Goal: Information Seeking & Learning: Find specific page/section

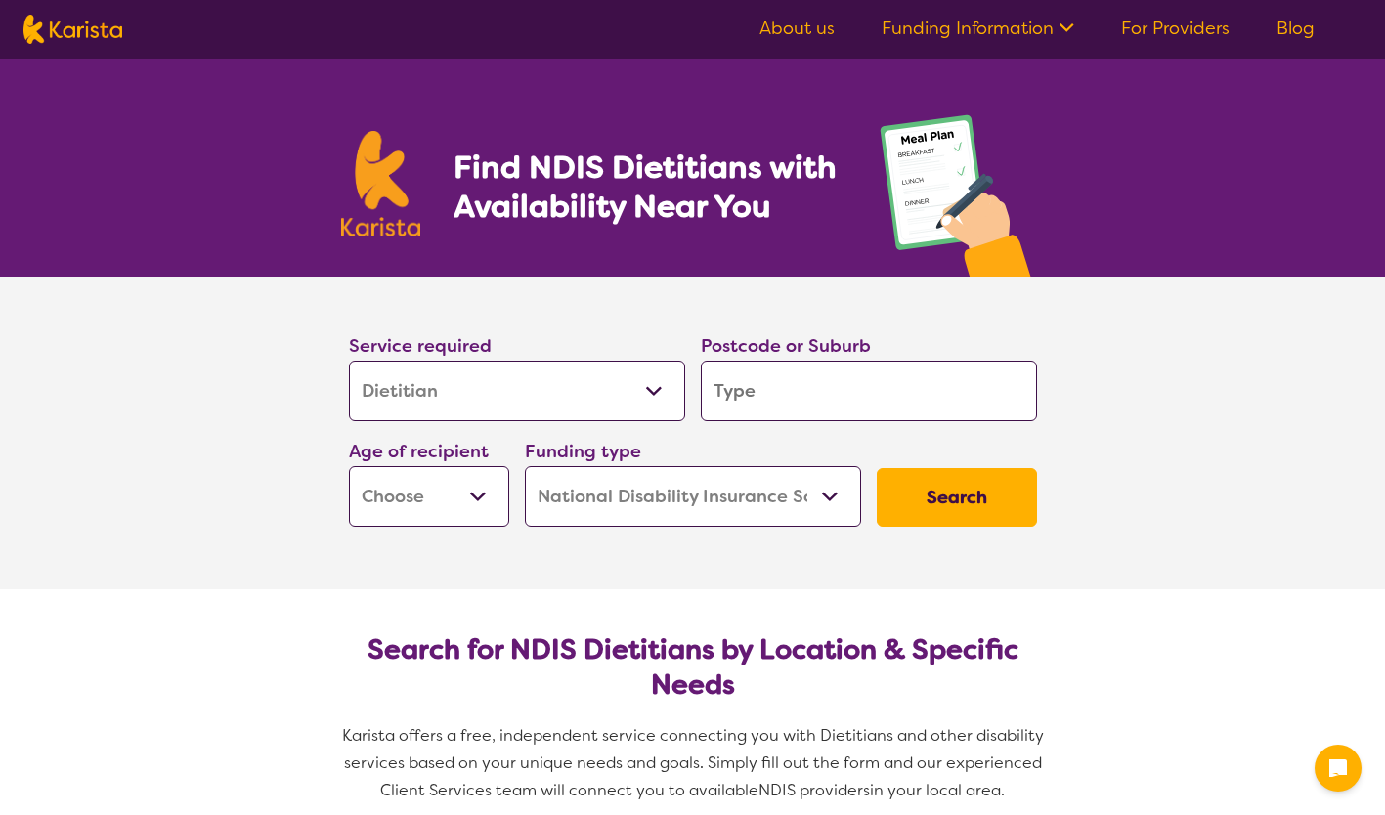
select select "Dietitian"
select select "NDIS"
select select "Dietitian"
select select "NDIS"
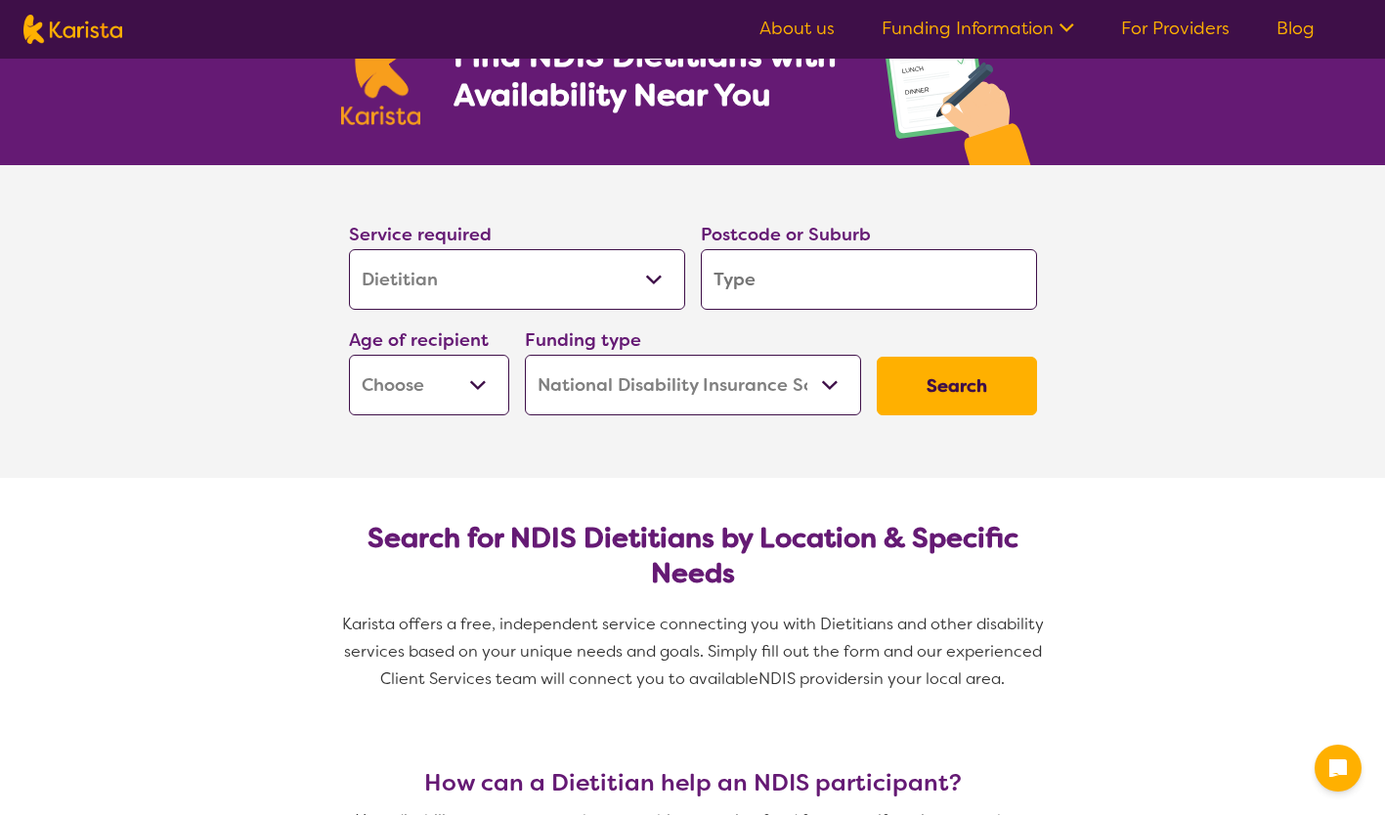
scroll to position [111, 0]
click at [771, 294] on input "search" at bounding box center [869, 279] width 336 height 61
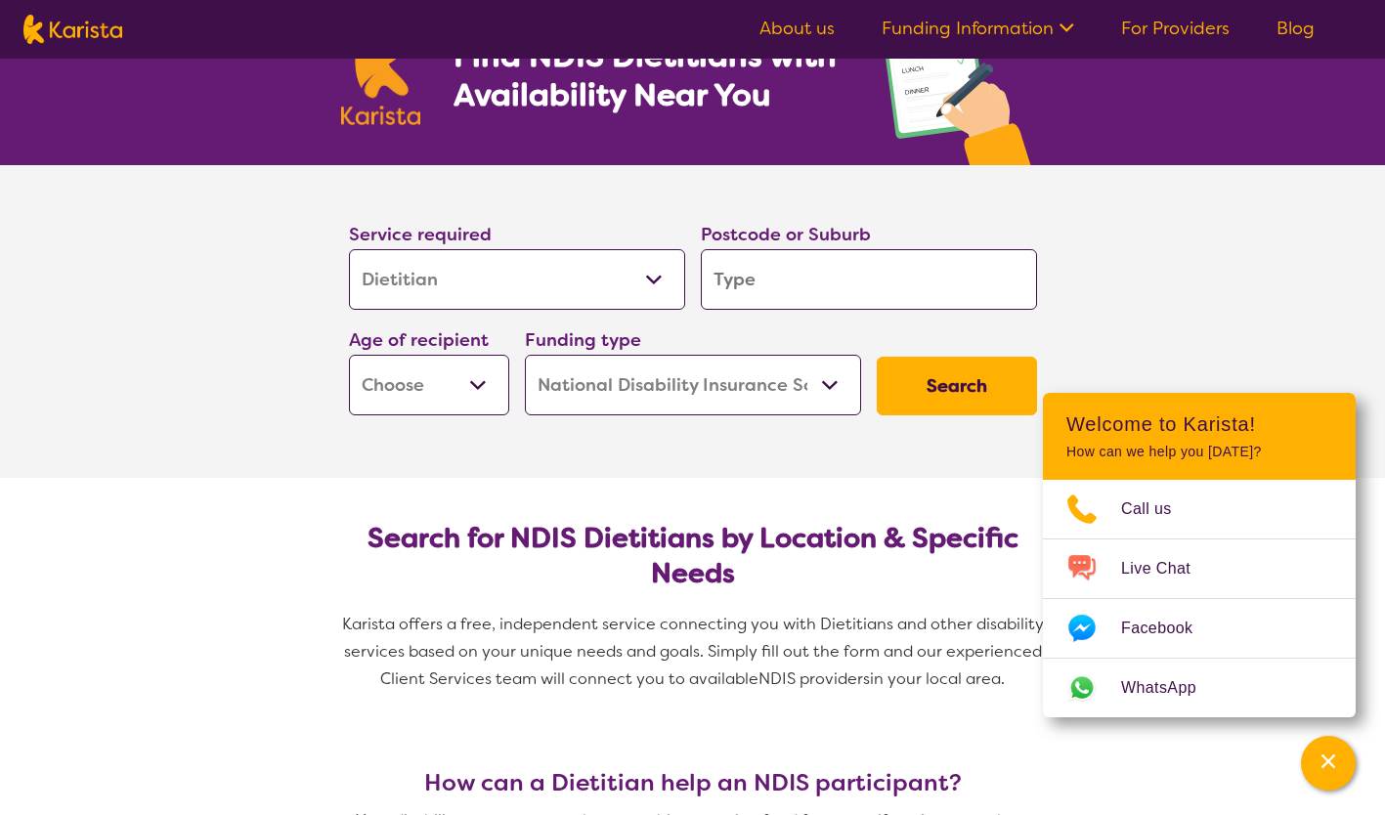
type input "5"
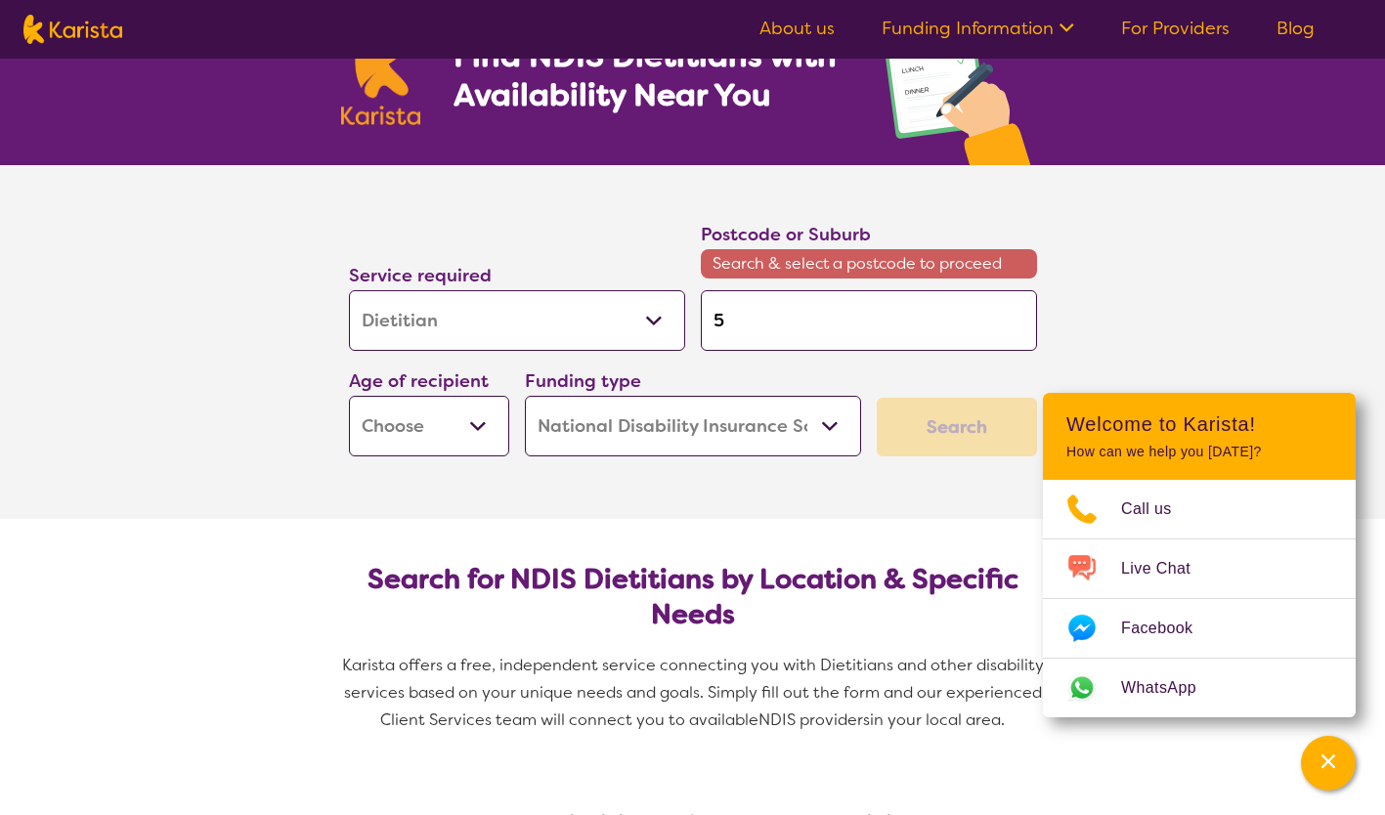
type input "51"
type input "511"
type input "5113"
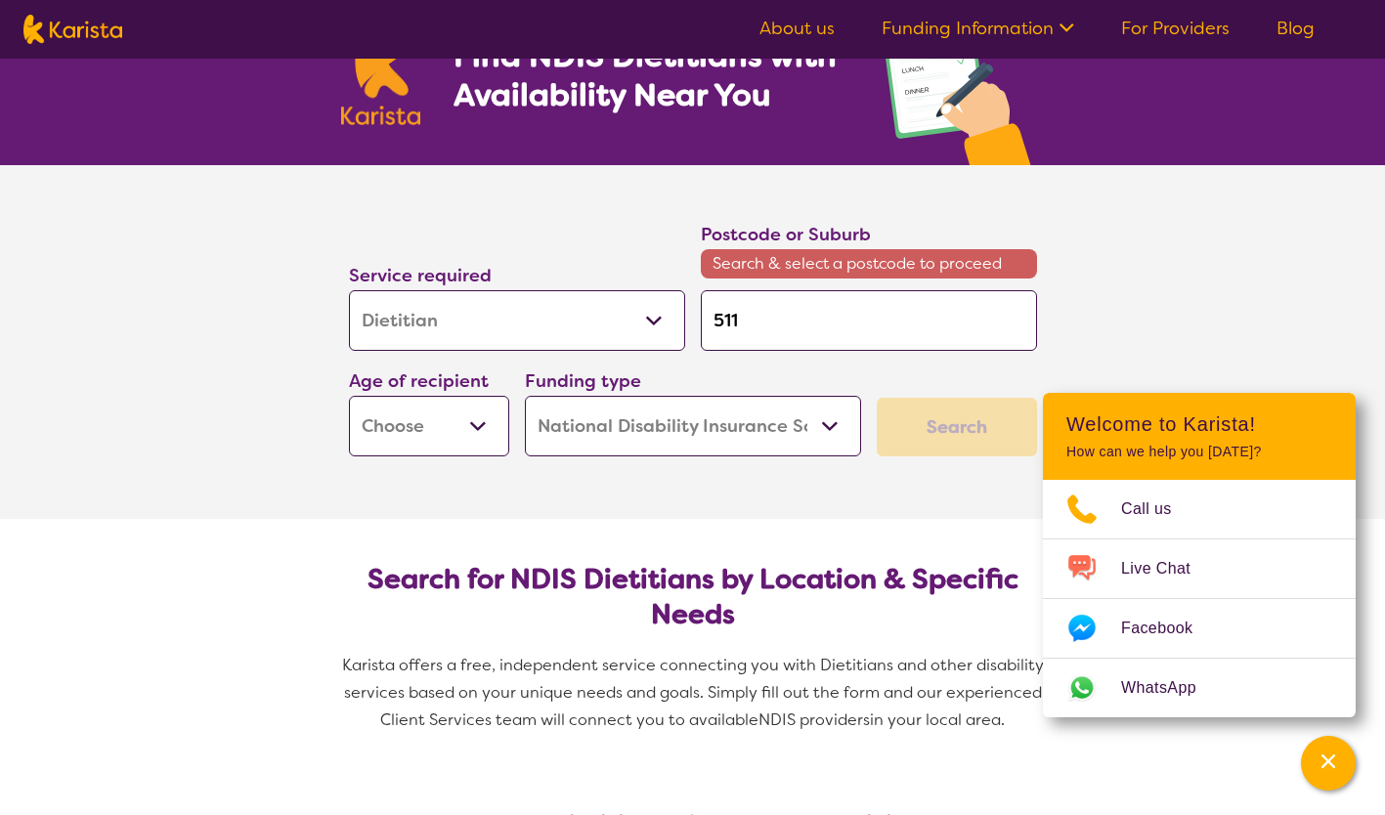
type input "5113"
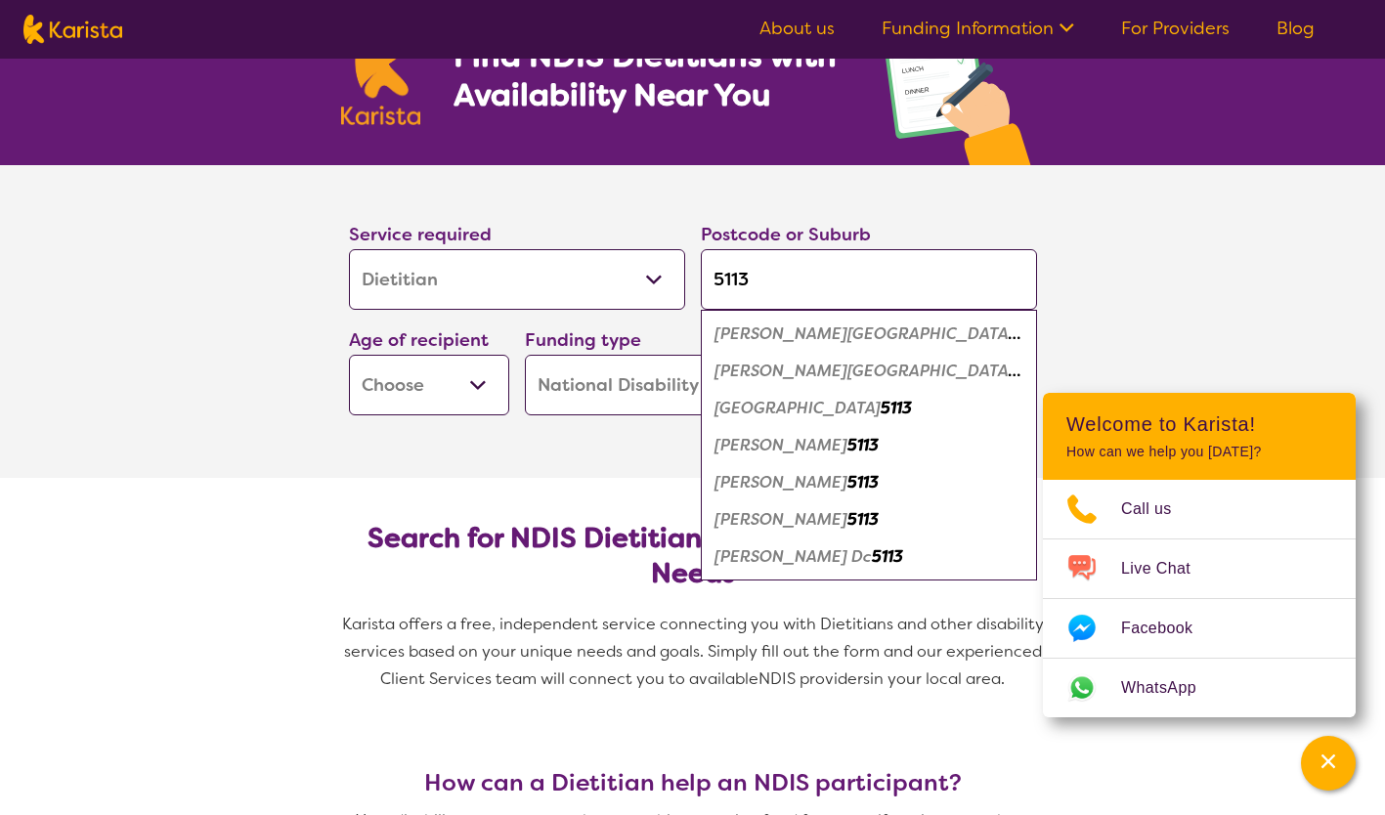
type input "5113"
click at [469, 404] on select "Early Childhood - 0 to 9 Child - 10 to 11 Adolescent - 12 to 17 Adult - 18 to 6…" at bounding box center [429, 385] width 160 height 61
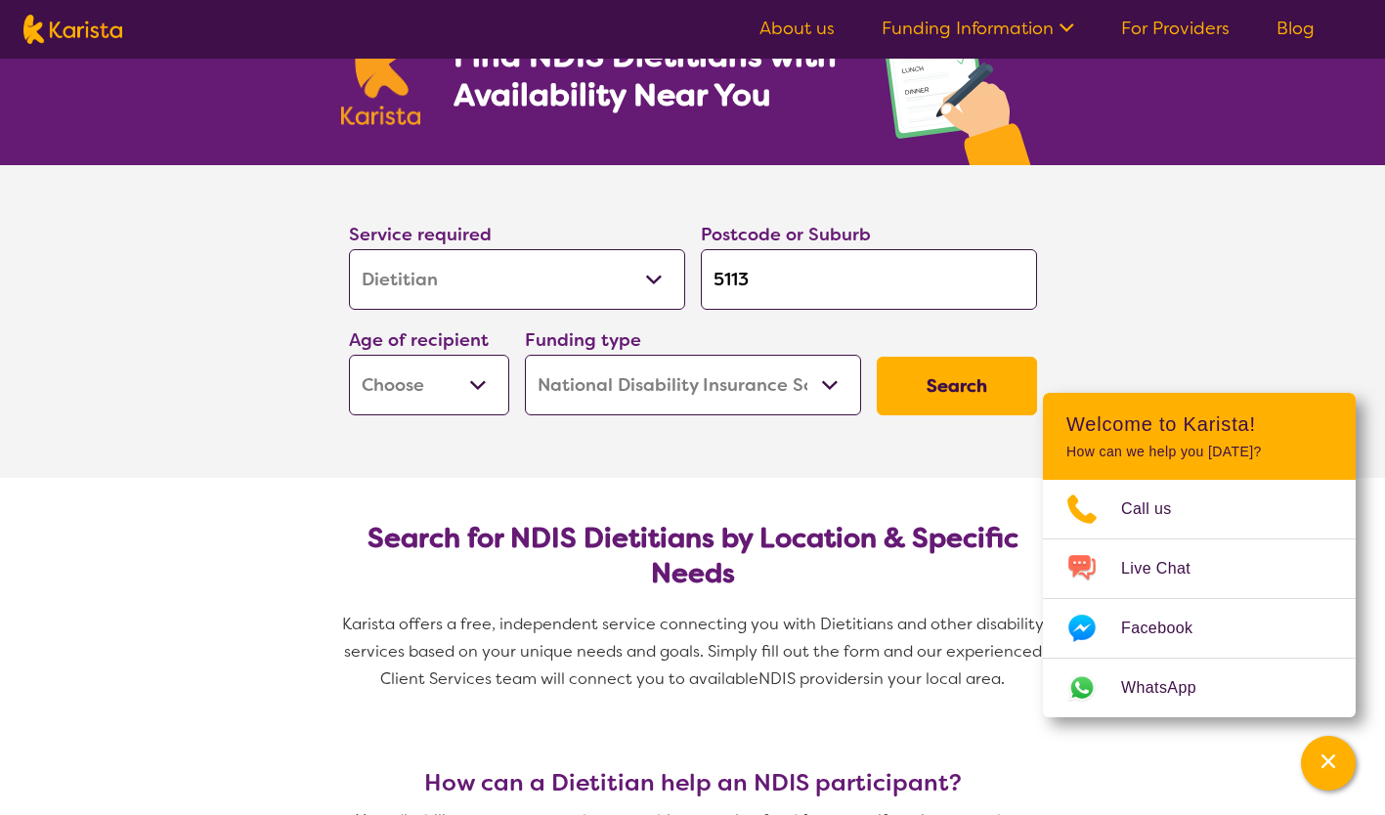
select select "AD"
click at [349, 355] on select "Early Childhood - 0 to 9 Child - 10 to 11 Adolescent - 12 to 17 Adult - 18 to 6…" at bounding box center [429, 385] width 160 height 61
select select "AD"
click at [975, 371] on button "Search" at bounding box center [957, 386] width 160 height 59
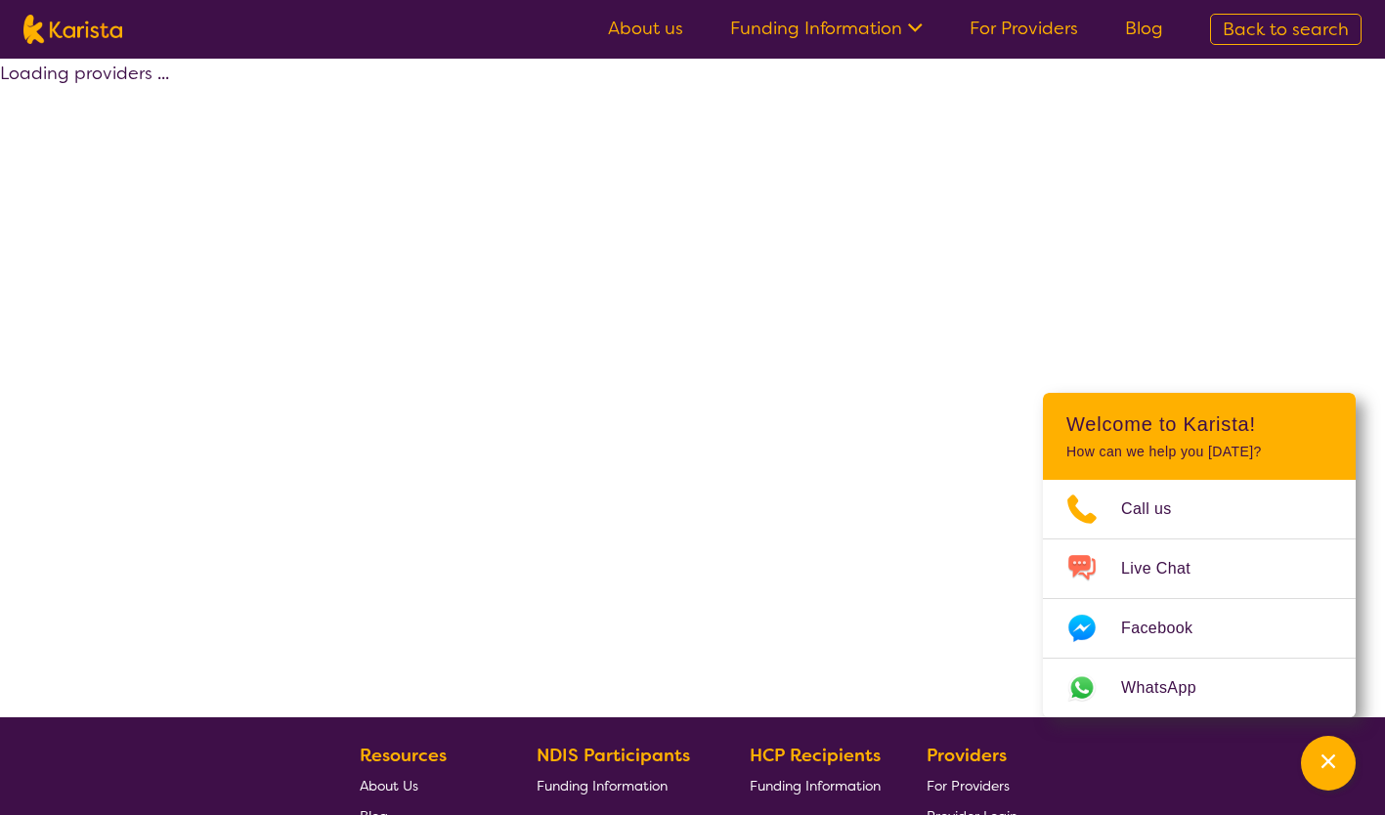
select select "by_score"
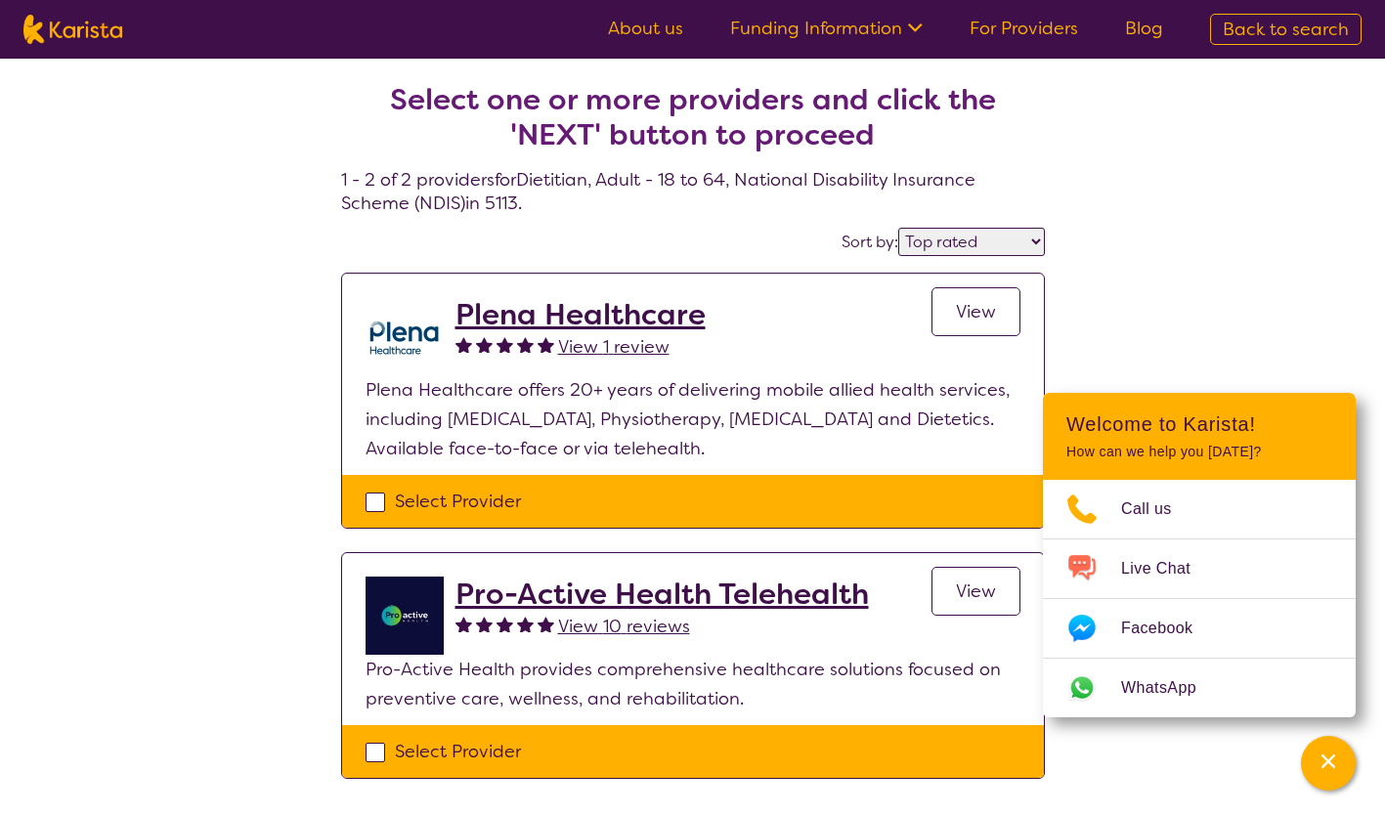
select select "Dietitian"
select select "AD"
select select "NDIS"
select select "Dietitian"
select select "AD"
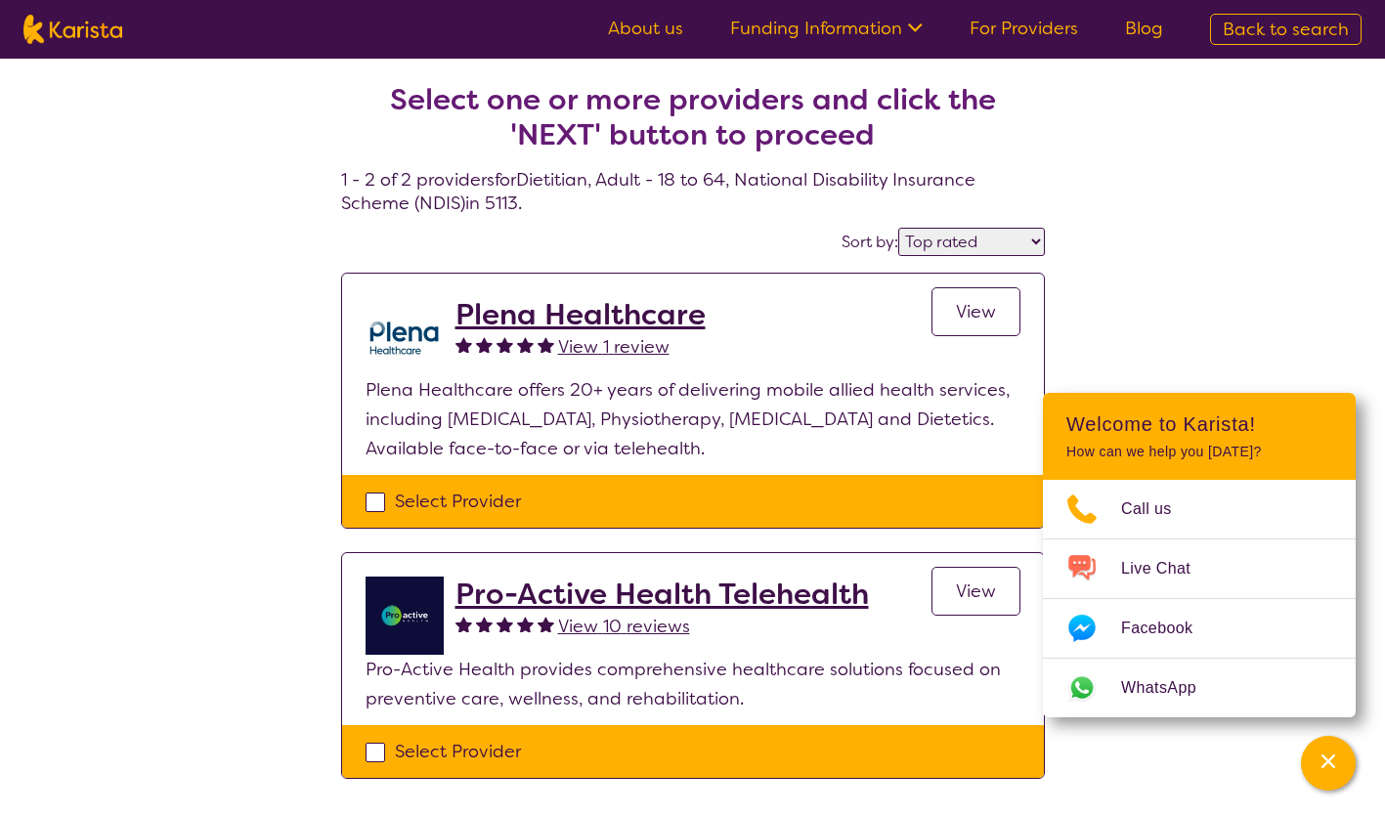
select select "NDIS"
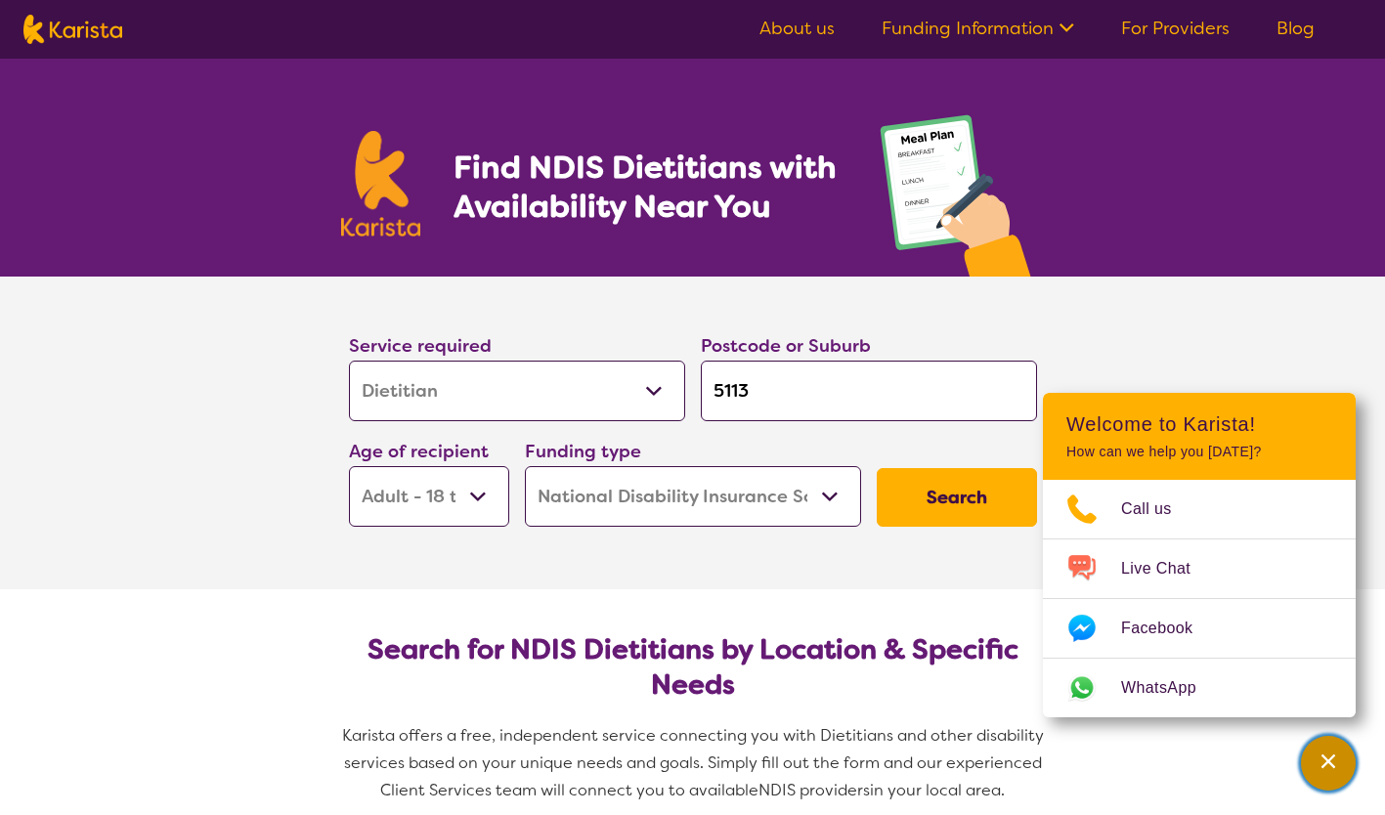
click at [1337, 775] on div "Channel Menu" at bounding box center [1328, 763] width 39 height 43
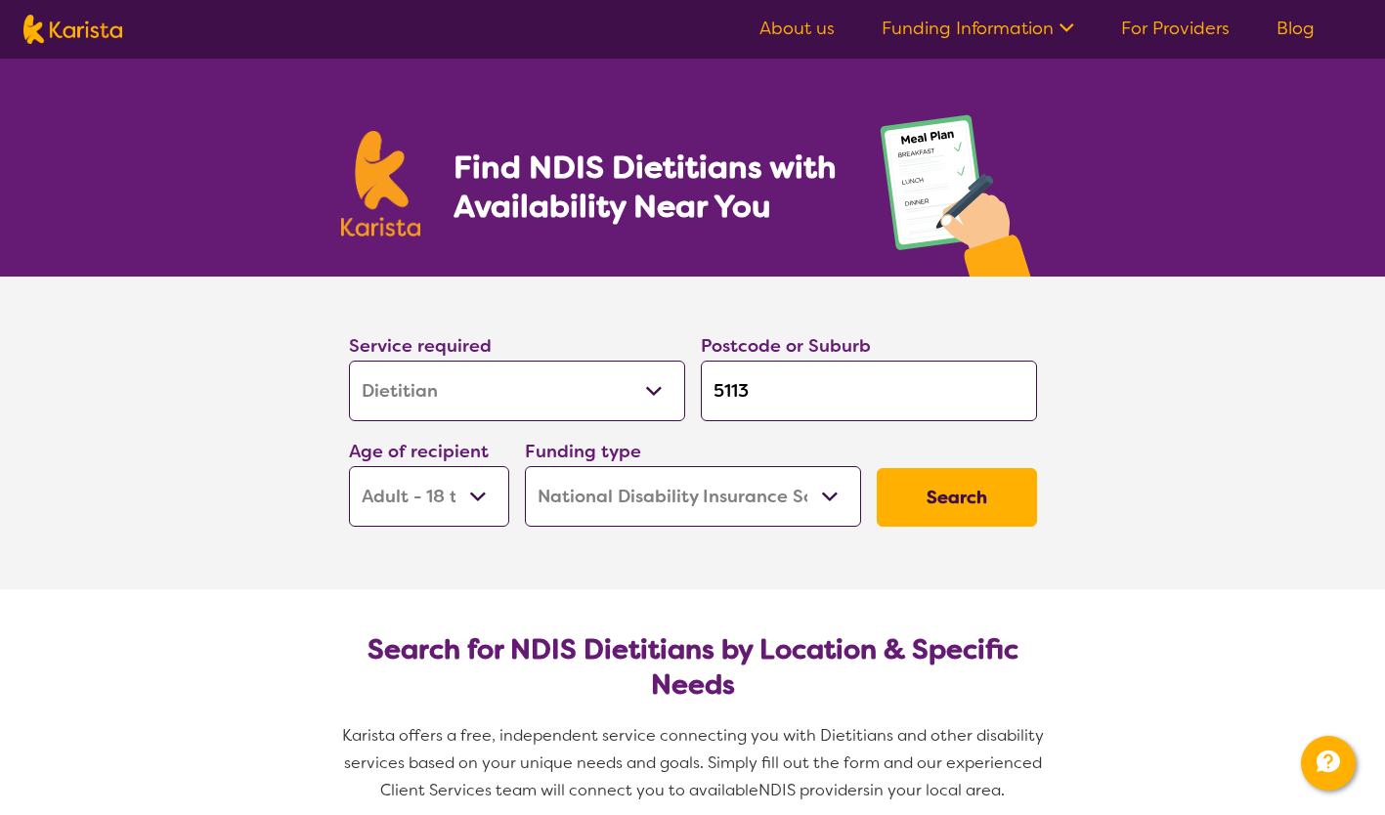
click at [494, 494] on select "Early Childhood - 0 to 9 Child - 10 to 11 Adolescent - 12 to 17 Adult - 18 to 6…" at bounding box center [429, 496] width 160 height 61
click at [573, 395] on select "Allied Health Assistant Assessment (ADHD or Autism) Behaviour support Counselli…" at bounding box center [517, 391] width 336 height 61
click at [217, 436] on section "Service required Allied Health Assistant Assessment (ADHD or Autism) Behaviour …" at bounding box center [692, 433] width 1385 height 313
click at [1012, 505] on button "Search" at bounding box center [957, 497] width 160 height 59
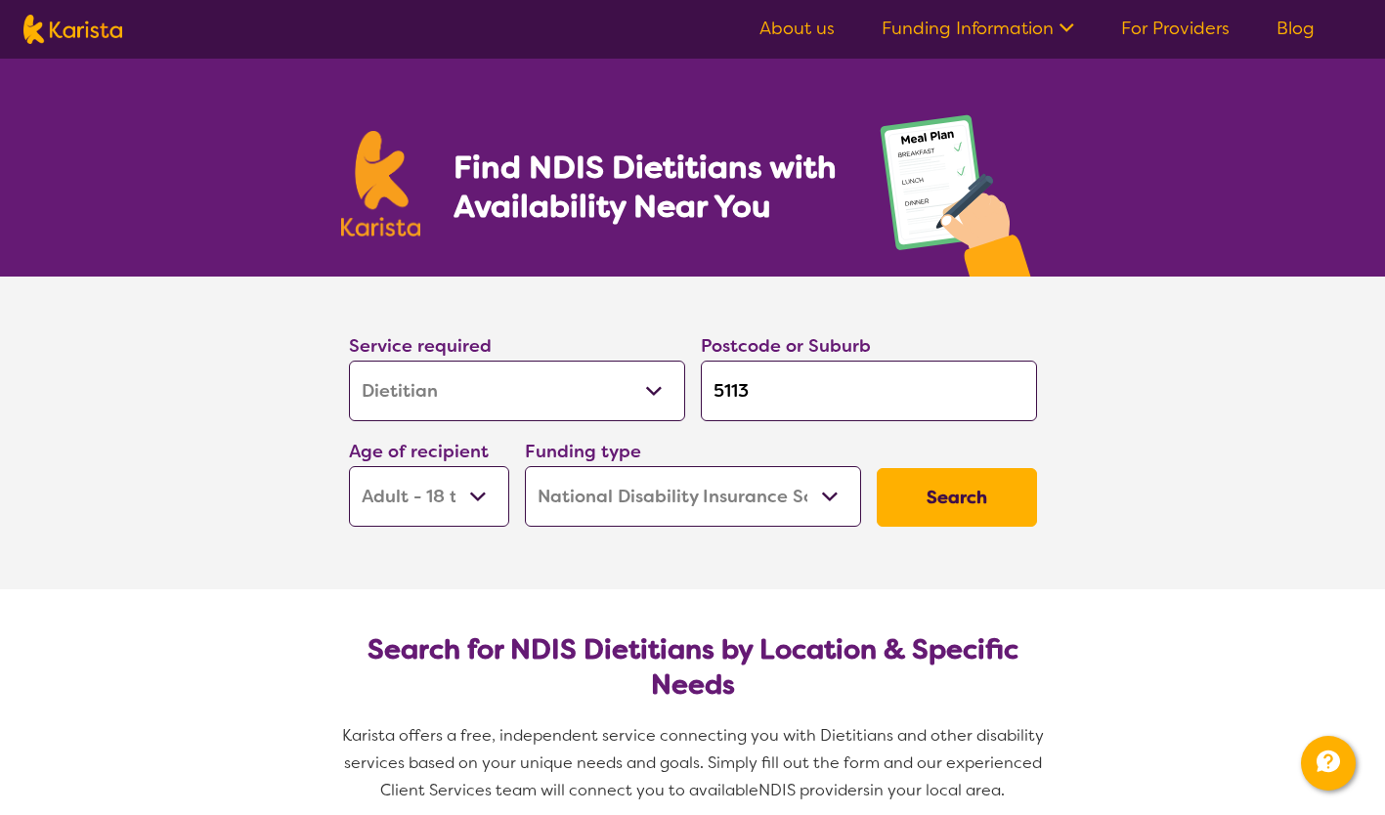
select select "by_score"
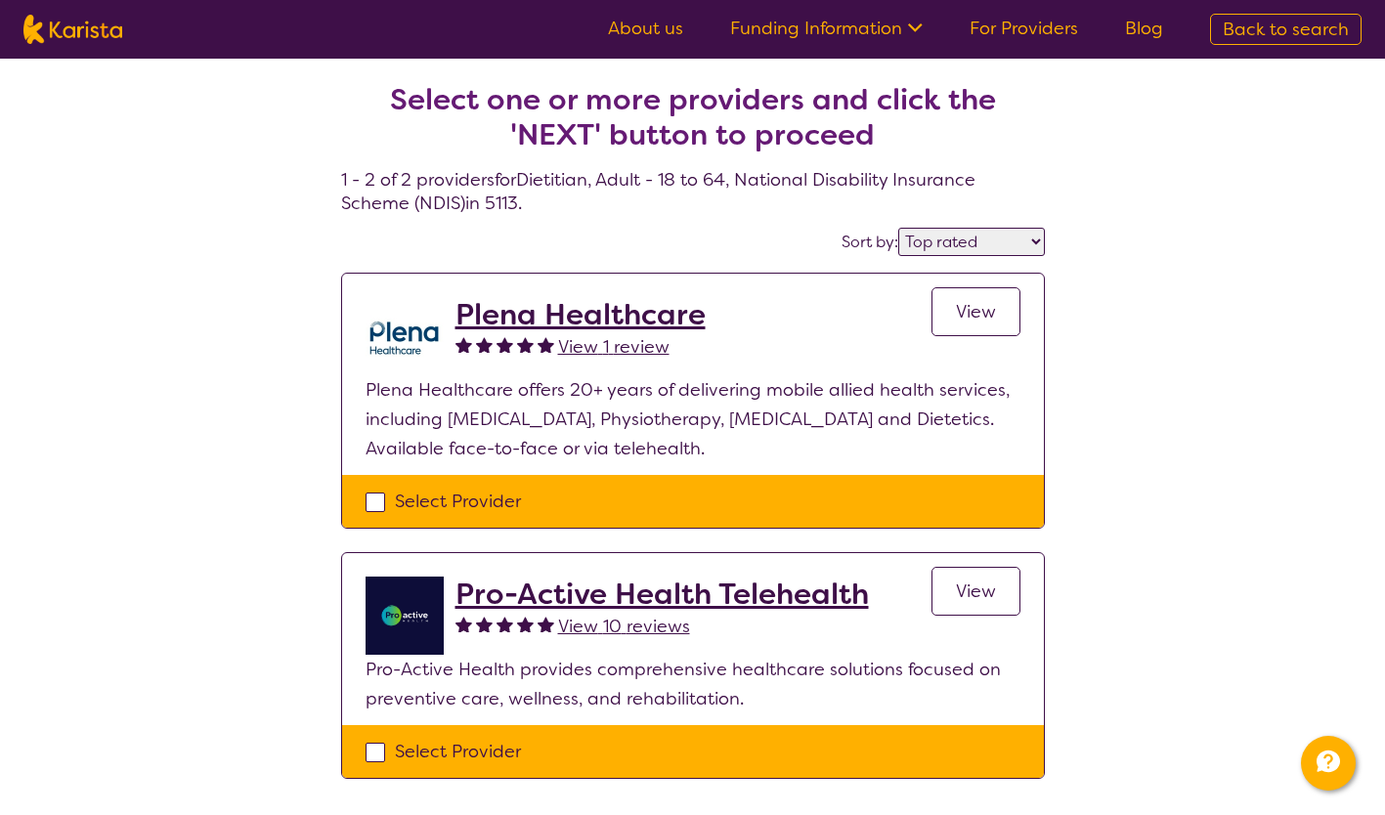
select select "Dietitian"
select select "AD"
select select "NDIS"
select select "Dietitian"
select select "AD"
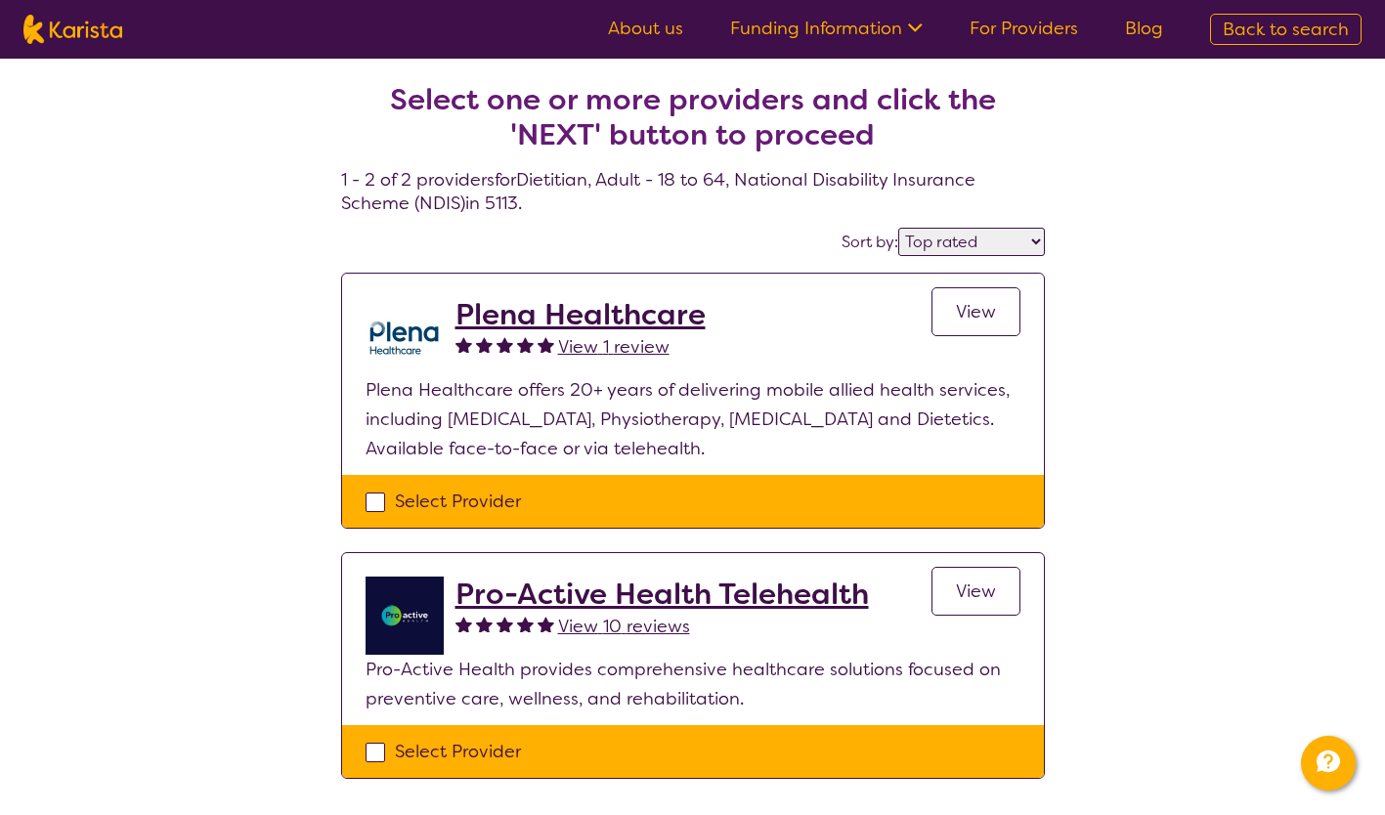
select select "NDIS"
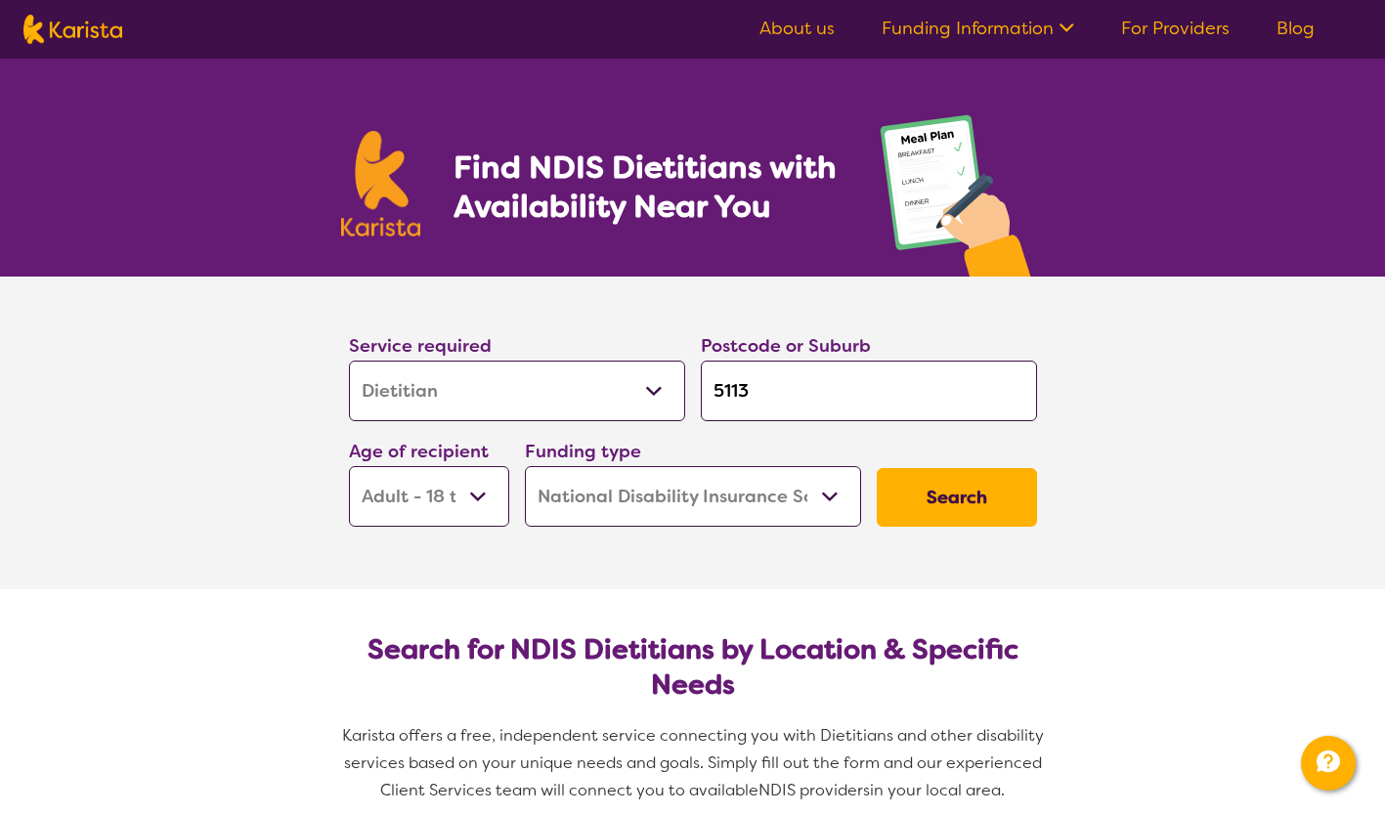
click at [458, 378] on select "Allied Health Assistant Assessment (ADHD or Autism) Behaviour support Counselli…" at bounding box center [517, 391] width 336 height 61
select select "[MEDICAL_DATA]"
click at [349, 361] on select "Allied Health Assistant Assessment (ADHD or Autism) Behaviour support Counselli…" at bounding box center [517, 391] width 336 height 61
select select "[MEDICAL_DATA]"
click at [931, 486] on button "Search" at bounding box center [957, 497] width 160 height 59
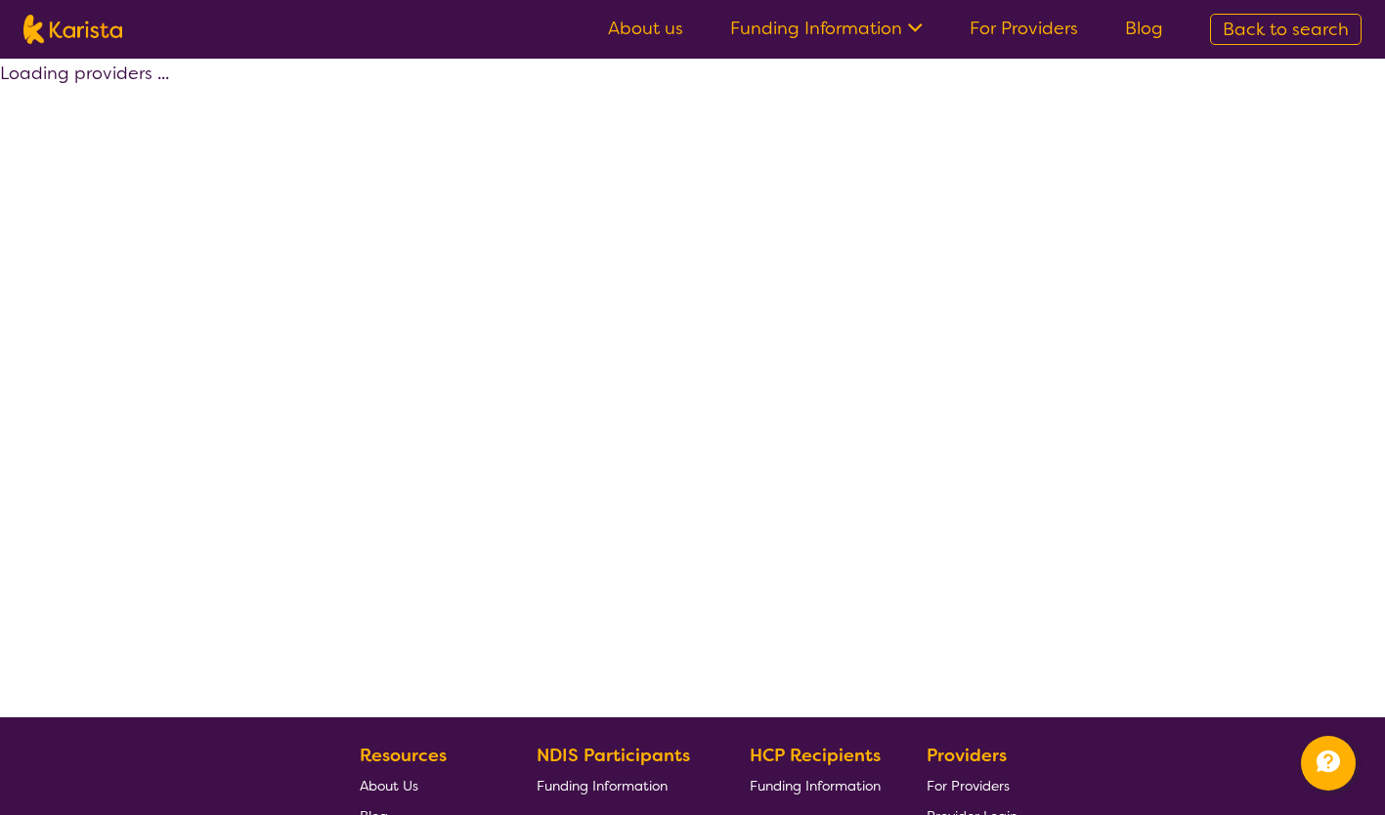
select select "by_score"
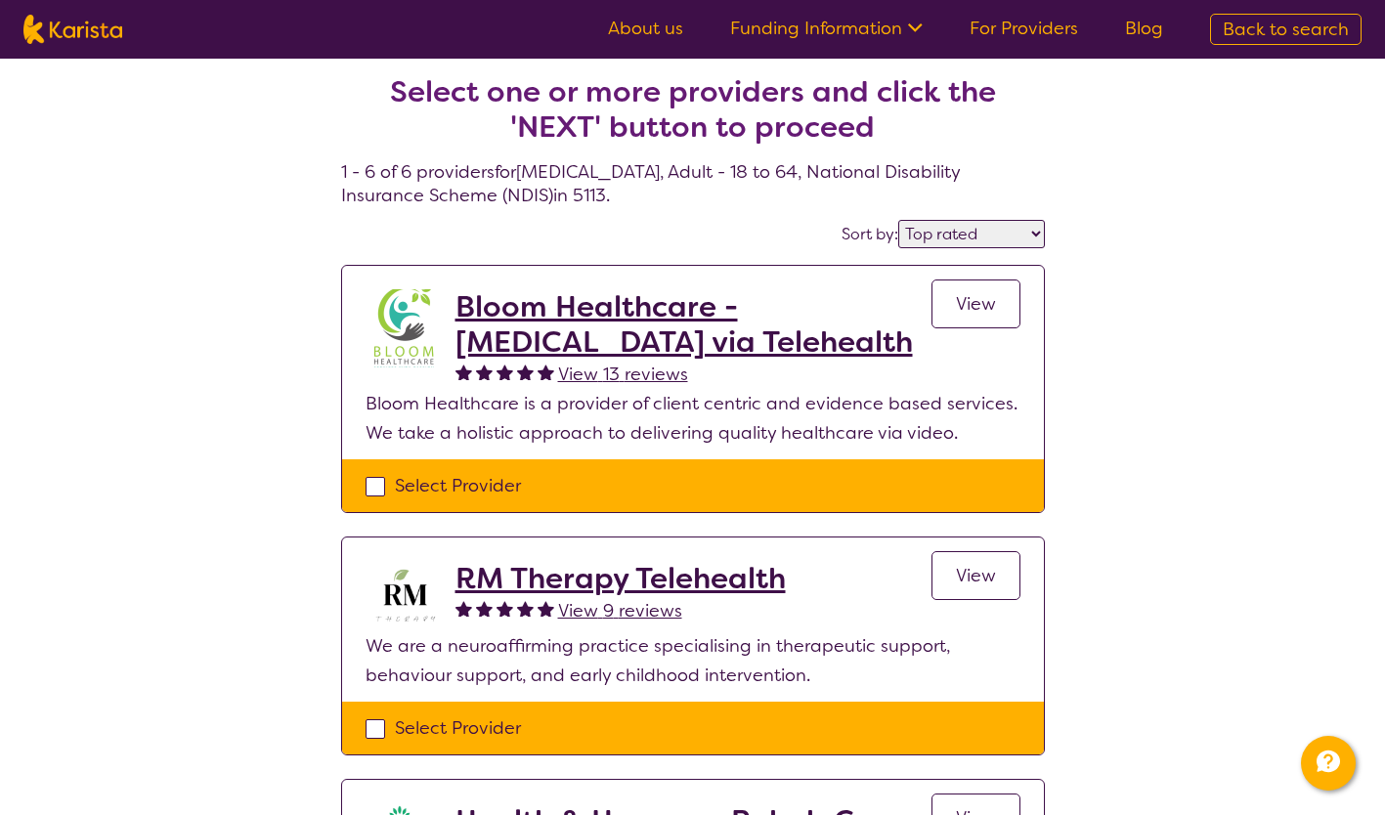
scroll to position [7, 0]
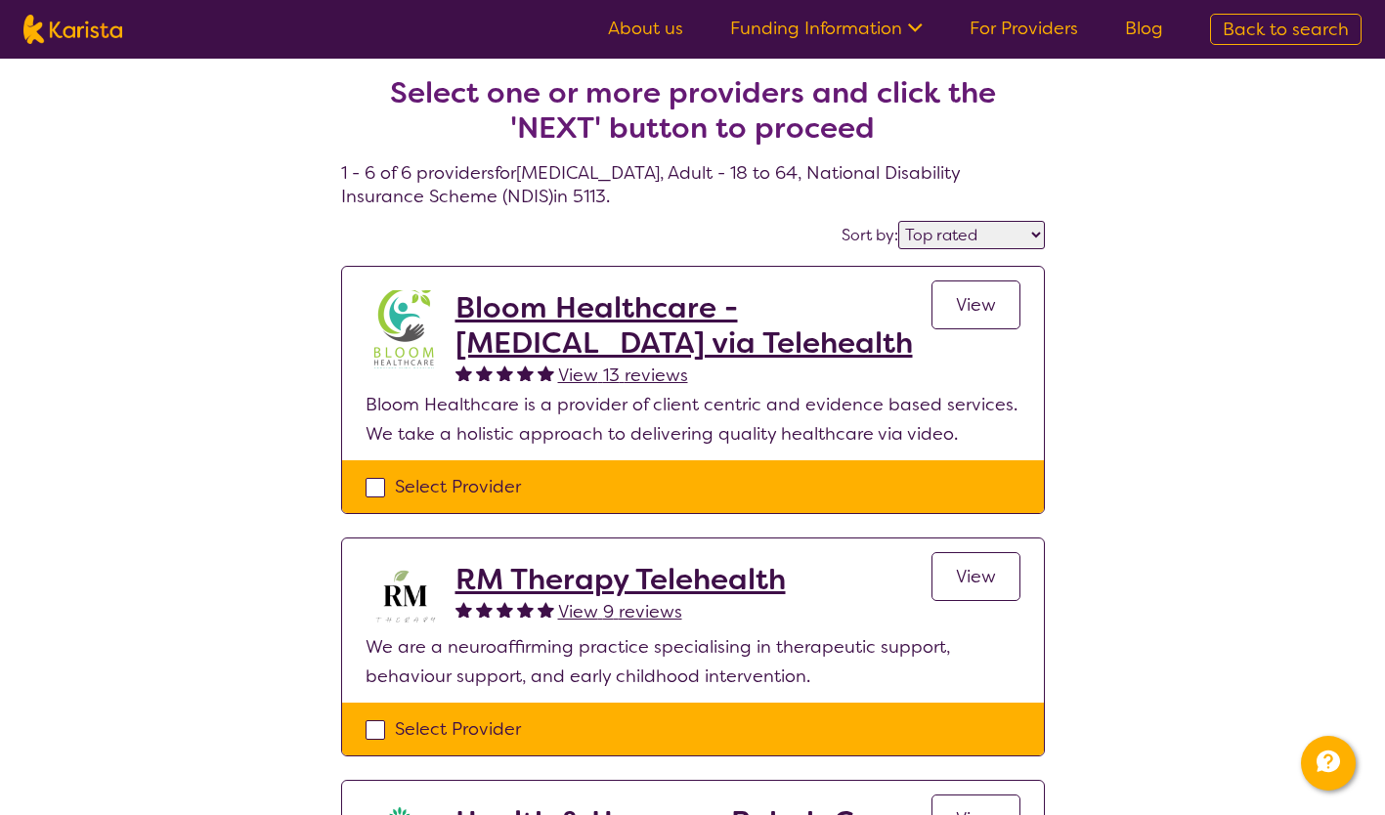
select select "Dietitian"
select select "AD"
select select "NDIS"
select select "Dietitian"
select select "AD"
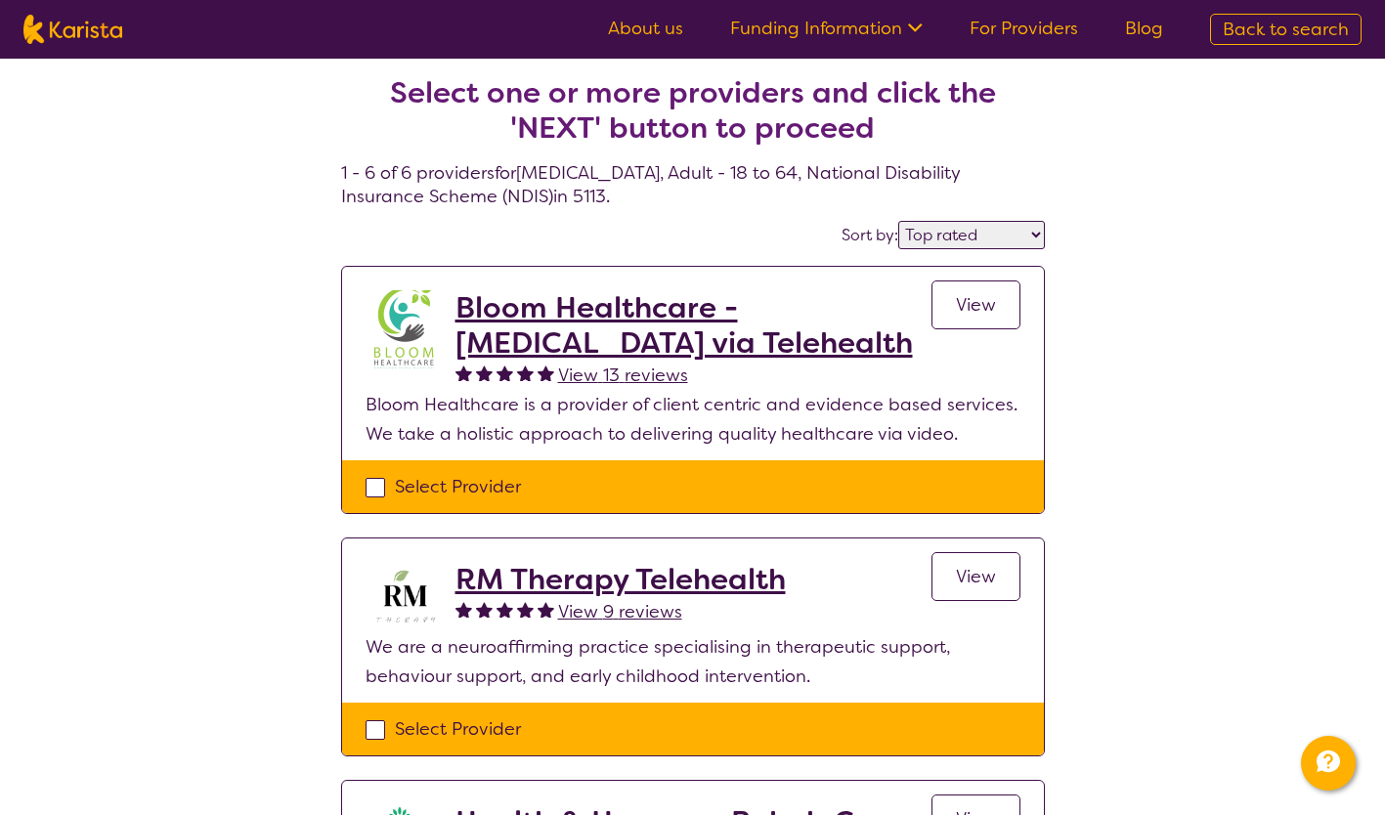
select select "NDIS"
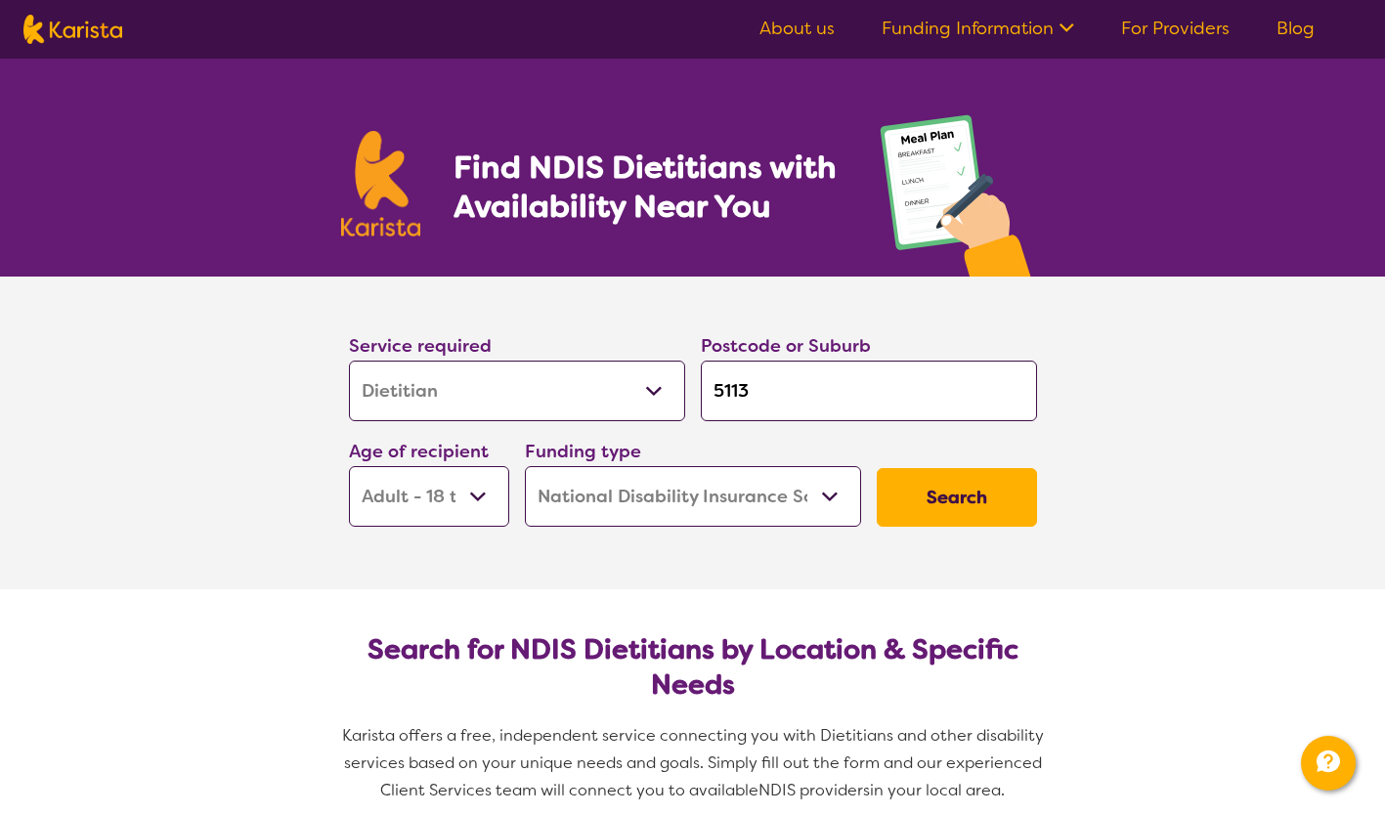
click at [521, 384] on select "Allied Health Assistant Assessment (ADHD or Autism) Behaviour support Counselli…" at bounding box center [517, 391] width 336 height 61
select select "NDIS Support Coordination"
click at [349, 361] on select "Allied Health Assistant Assessment (ADHD or Autism) Behaviour support Counselli…" at bounding box center [517, 391] width 336 height 61
select select "NDIS Support Coordination"
click at [1002, 483] on button "Search" at bounding box center [957, 497] width 160 height 59
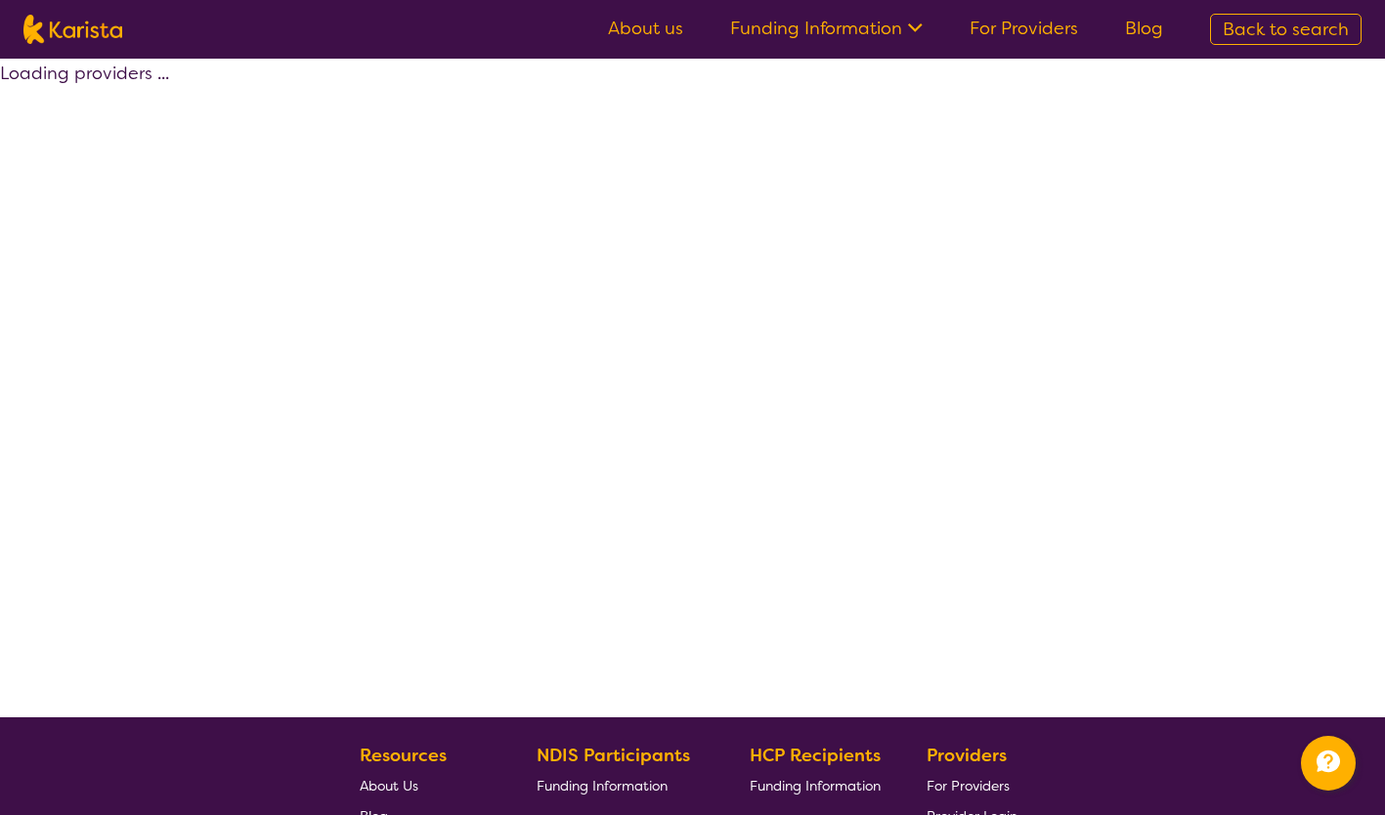
select select "by_score"
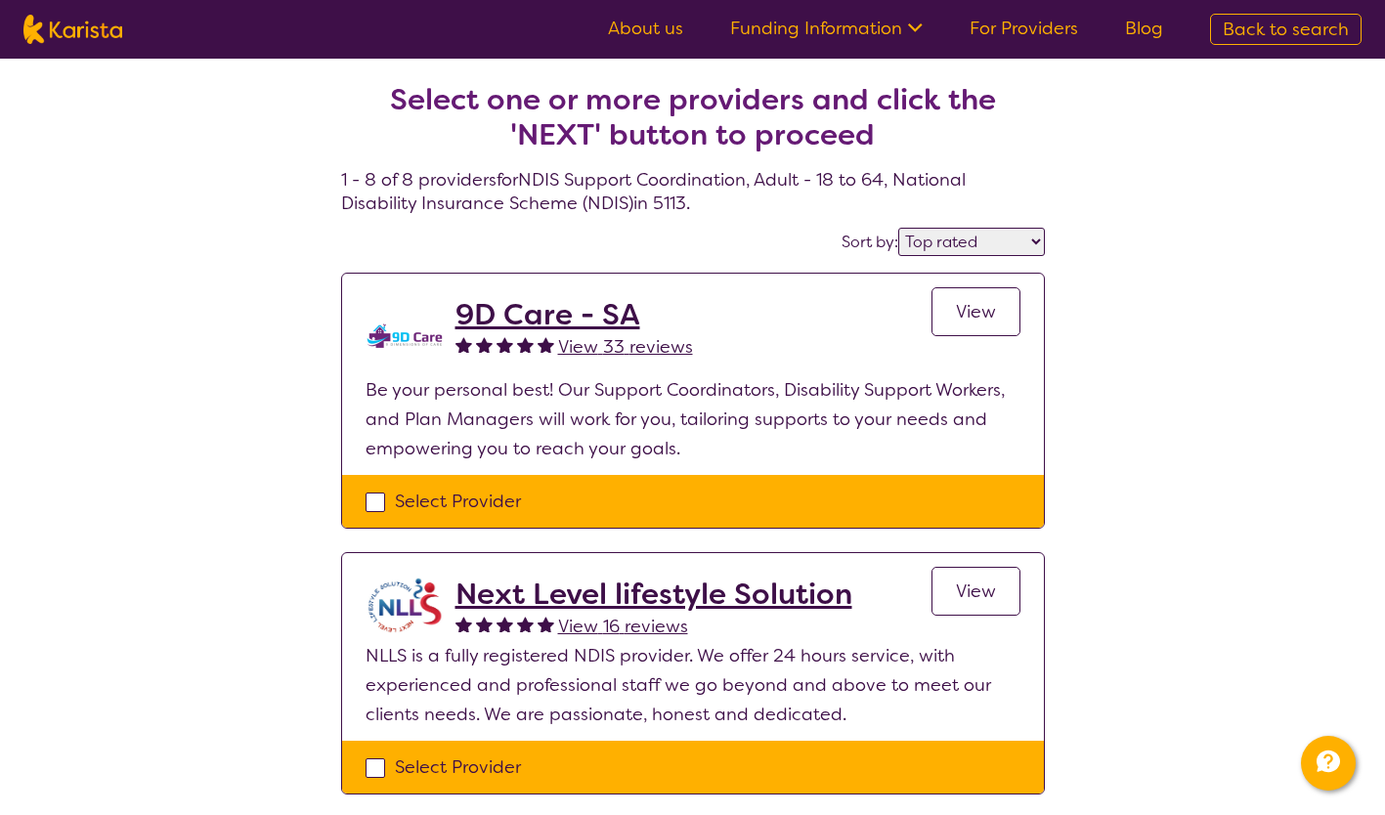
click at [1020, 247] on select "Highly reviewed Top rated" at bounding box center [971, 242] width 147 height 28
